Goal: Information Seeking & Learning: Learn about a topic

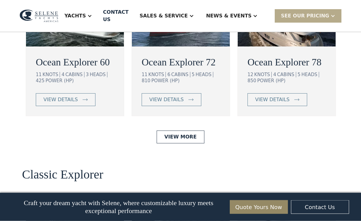
scroll to position [1157, 0]
click at [183, 106] on link "view details" at bounding box center [172, 99] width 60 height 13
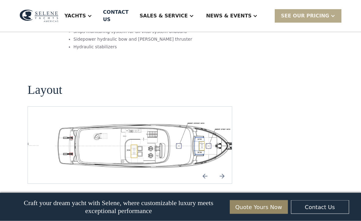
scroll to position [1065, 0]
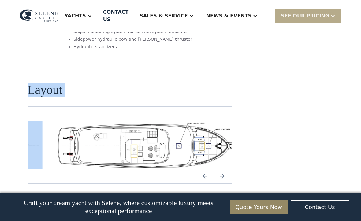
click at [223, 169] on img "Next slide" at bounding box center [222, 176] width 15 height 15
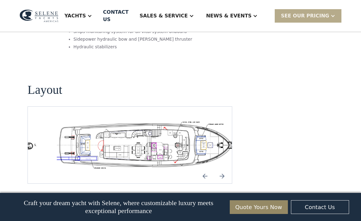
click at [225, 169] on img "Next slide" at bounding box center [222, 176] width 15 height 15
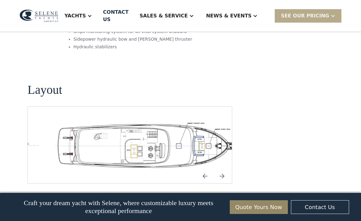
click at [225, 169] on img "Next slide" at bounding box center [222, 176] width 15 height 15
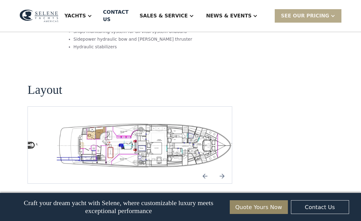
click at [203, 169] on img "Previous slide" at bounding box center [205, 176] width 15 height 15
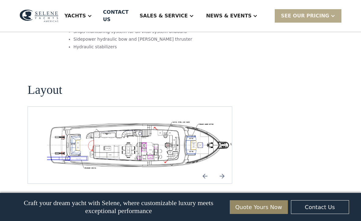
click at [224, 169] on img "Next slide" at bounding box center [222, 176] width 15 height 15
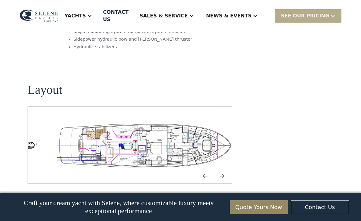
click at [228, 169] on img "Next slide" at bounding box center [222, 176] width 15 height 15
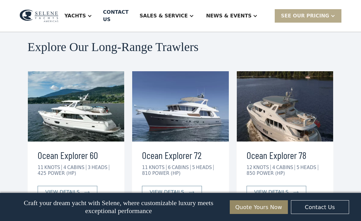
scroll to position [1291, 0]
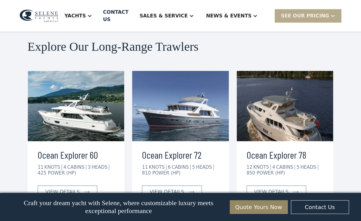
click at [283, 188] on div "view details" at bounding box center [271, 191] width 34 height 7
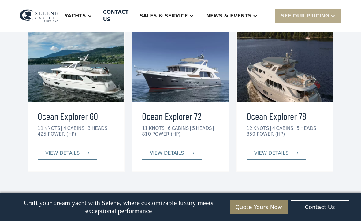
scroll to position [1330, 0]
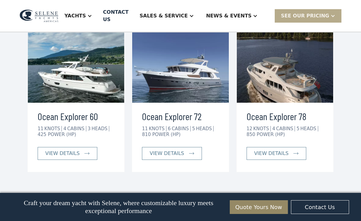
click at [56, 150] on div "view details" at bounding box center [62, 153] width 34 height 7
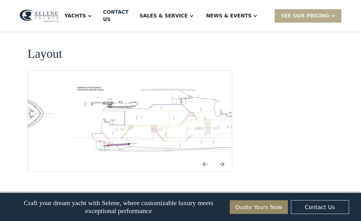
scroll to position [893, 0]
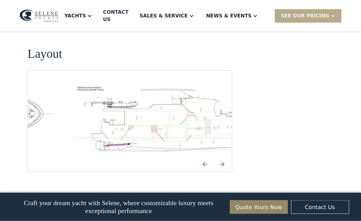
click at [221, 157] on img "Next slide" at bounding box center [222, 164] width 15 height 15
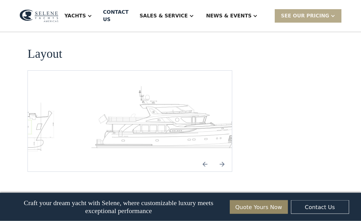
scroll to position [894, 0]
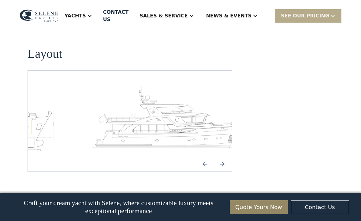
click at [228, 157] on img "Next slide" at bounding box center [222, 164] width 15 height 15
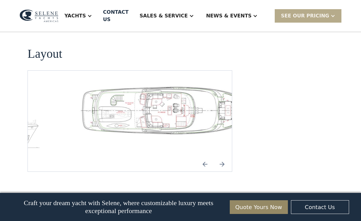
click at [227, 157] on img "Next slide" at bounding box center [222, 164] width 15 height 15
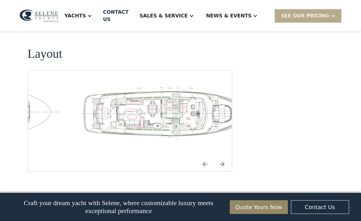
click at [225, 157] on img "Next slide" at bounding box center [222, 164] width 15 height 15
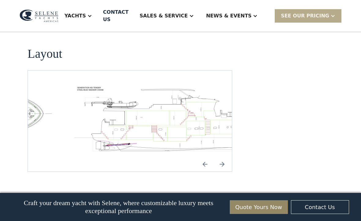
click at [229, 157] on img "Next slide" at bounding box center [222, 164] width 15 height 15
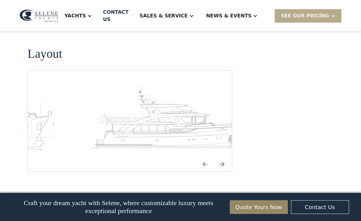
click at [229, 157] on img "Next slide" at bounding box center [222, 164] width 15 height 15
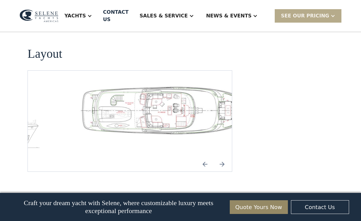
click at [228, 157] on img "Next slide" at bounding box center [222, 164] width 15 height 15
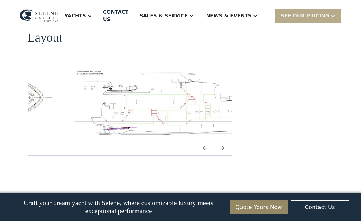
scroll to position [910, 0]
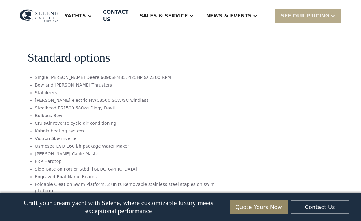
scroll to position [1108, 0]
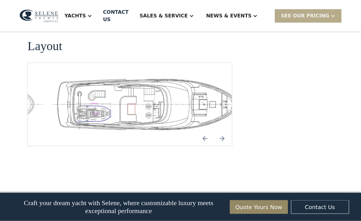
click at [222, 131] on img "Next slide" at bounding box center [222, 138] width 15 height 15
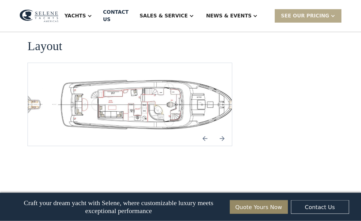
scroll to position [1350, 0]
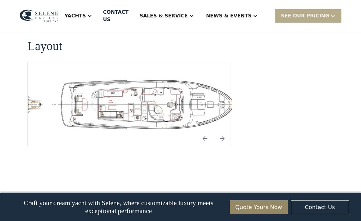
click at [225, 131] on img "Next slide" at bounding box center [222, 138] width 15 height 15
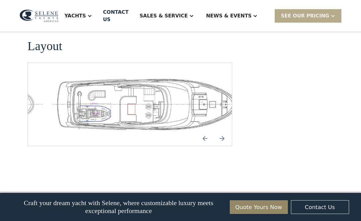
click at [224, 131] on img "Next slide" at bounding box center [222, 138] width 15 height 15
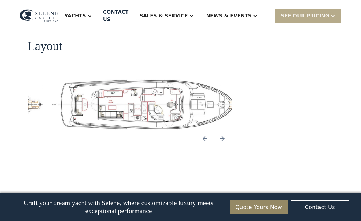
click at [225, 131] on img "Next slide" at bounding box center [222, 138] width 15 height 15
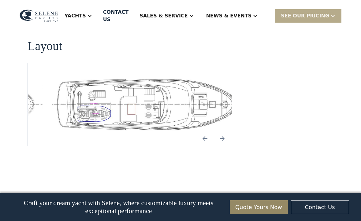
click at [204, 131] on img "Previous slide" at bounding box center [205, 138] width 15 height 15
click at [208, 131] on img "Previous slide" at bounding box center [205, 138] width 15 height 15
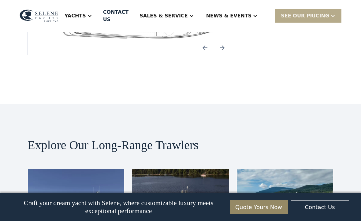
scroll to position [1440, 0]
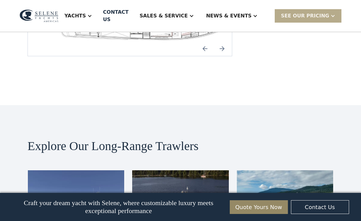
click at [93, 13] on div "Yachts" at bounding box center [78, 16] width 40 height 24
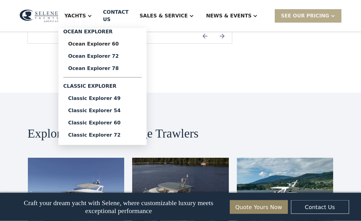
scroll to position [1454, 0]
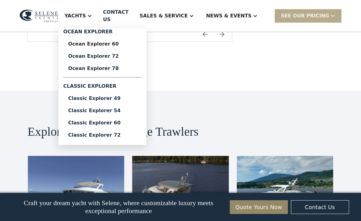
click at [98, 133] on div "Classic Explorer 72" at bounding box center [102, 135] width 69 height 5
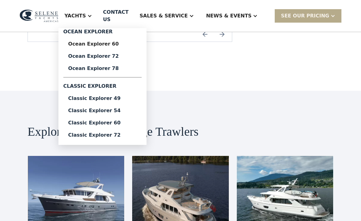
scroll to position [1471, 0]
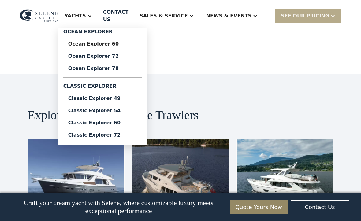
click at [98, 123] on link "Classic Explorer 60" at bounding box center [102, 123] width 78 height 12
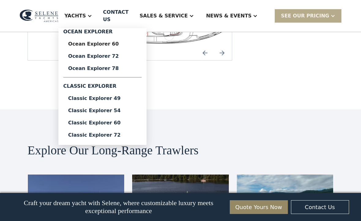
scroll to position [1434, 0]
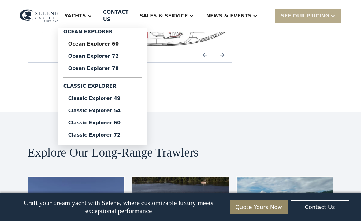
click at [91, 54] on div "Ocean Explorer 72" at bounding box center [102, 56] width 69 height 5
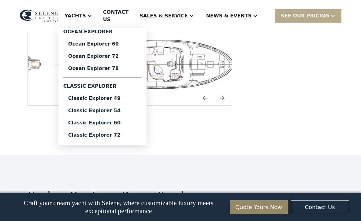
scroll to position [1390, 0]
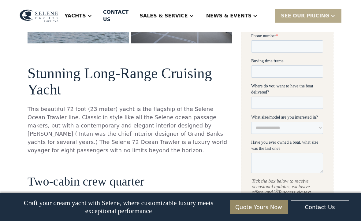
scroll to position [256, 0]
